Goal: Navigation & Orientation: Find specific page/section

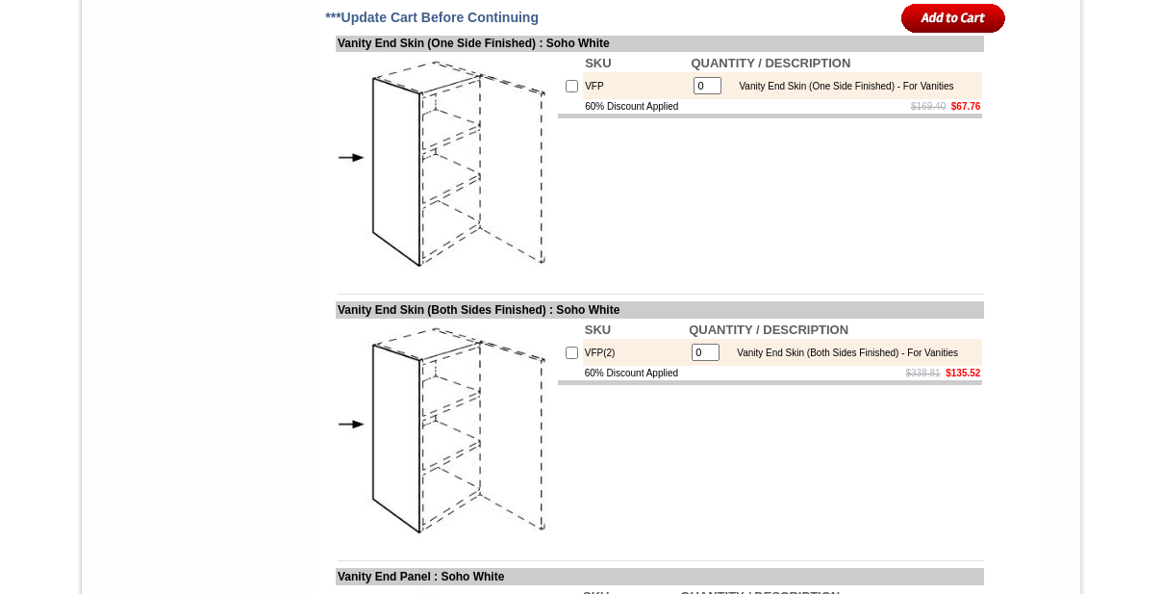
scroll to position [2712, 0]
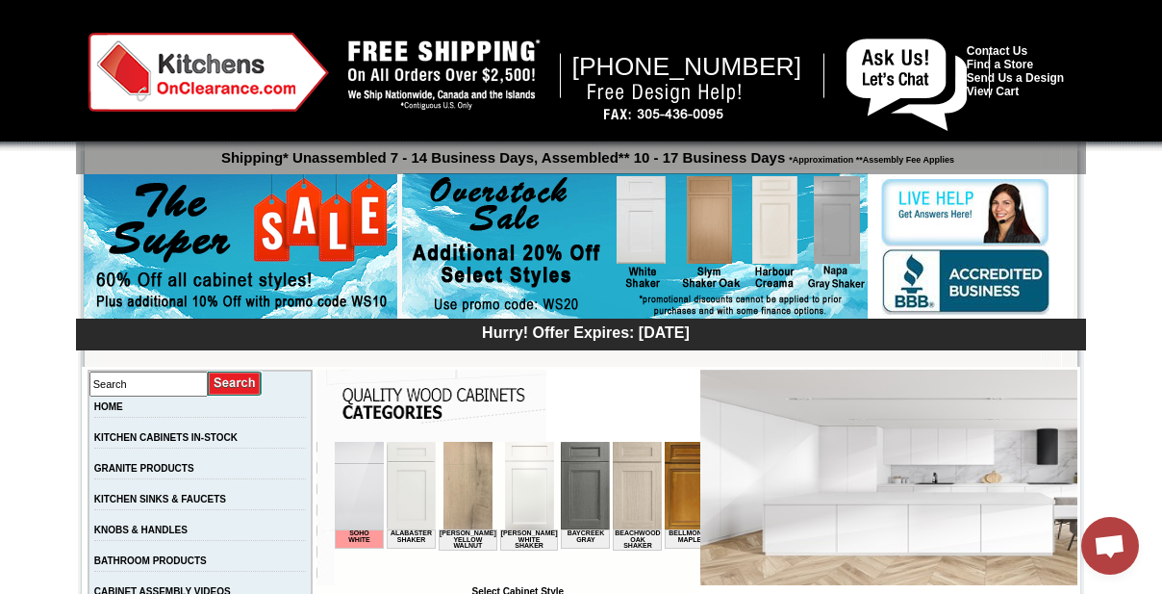
scroll to position [262, 0]
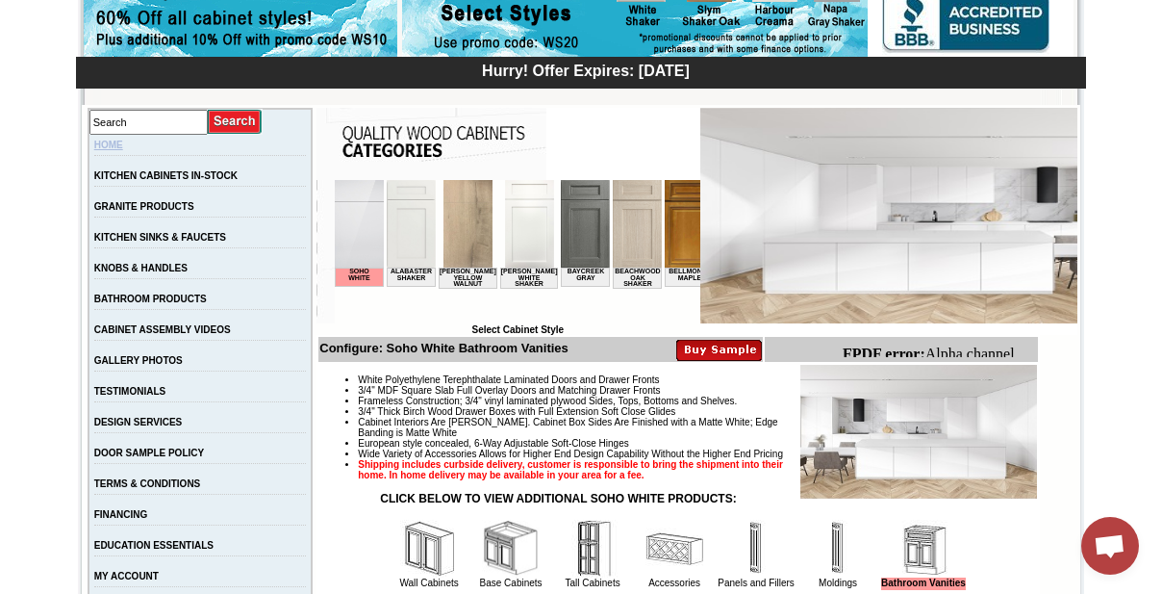
click at [117, 143] on link "HOME" at bounding box center [108, 145] width 29 height 11
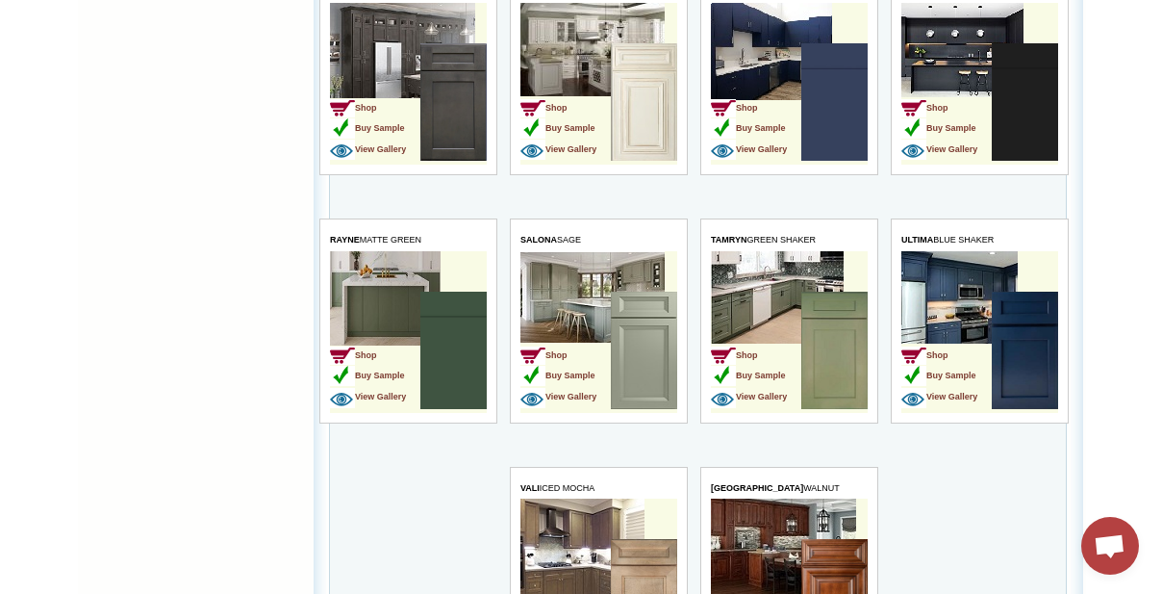
scroll to position [4111, 0]
